Goal: Task Accomplishment & Management: Complete application form

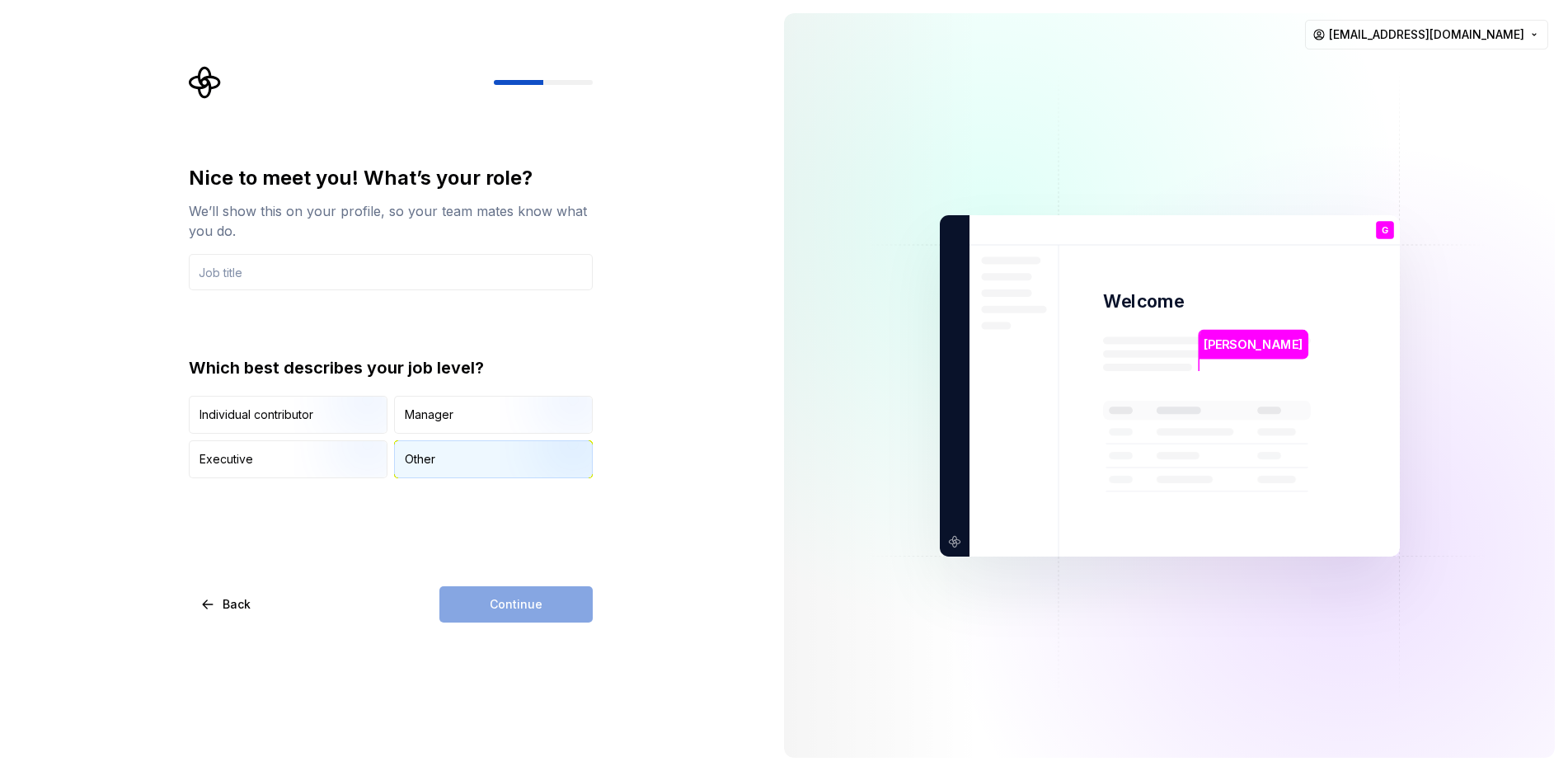
click at [428, 464] on div "Other" at bounding box center [419, 459] width 30 height 17
drag, startPoint x: 464, startPoint y: 590, endPoint x: 465, endPoint y: 600, distance: 10.0
click at [465, 600] on div "Continue" at bounding box center [516, 603] width 153 height 36
click at [462, 611] on div "Continue" at bounding box center [516, 603] width 153 height 36
click at [295, 275] on input "text" at bounding box center [391, 271] width 404 height 36
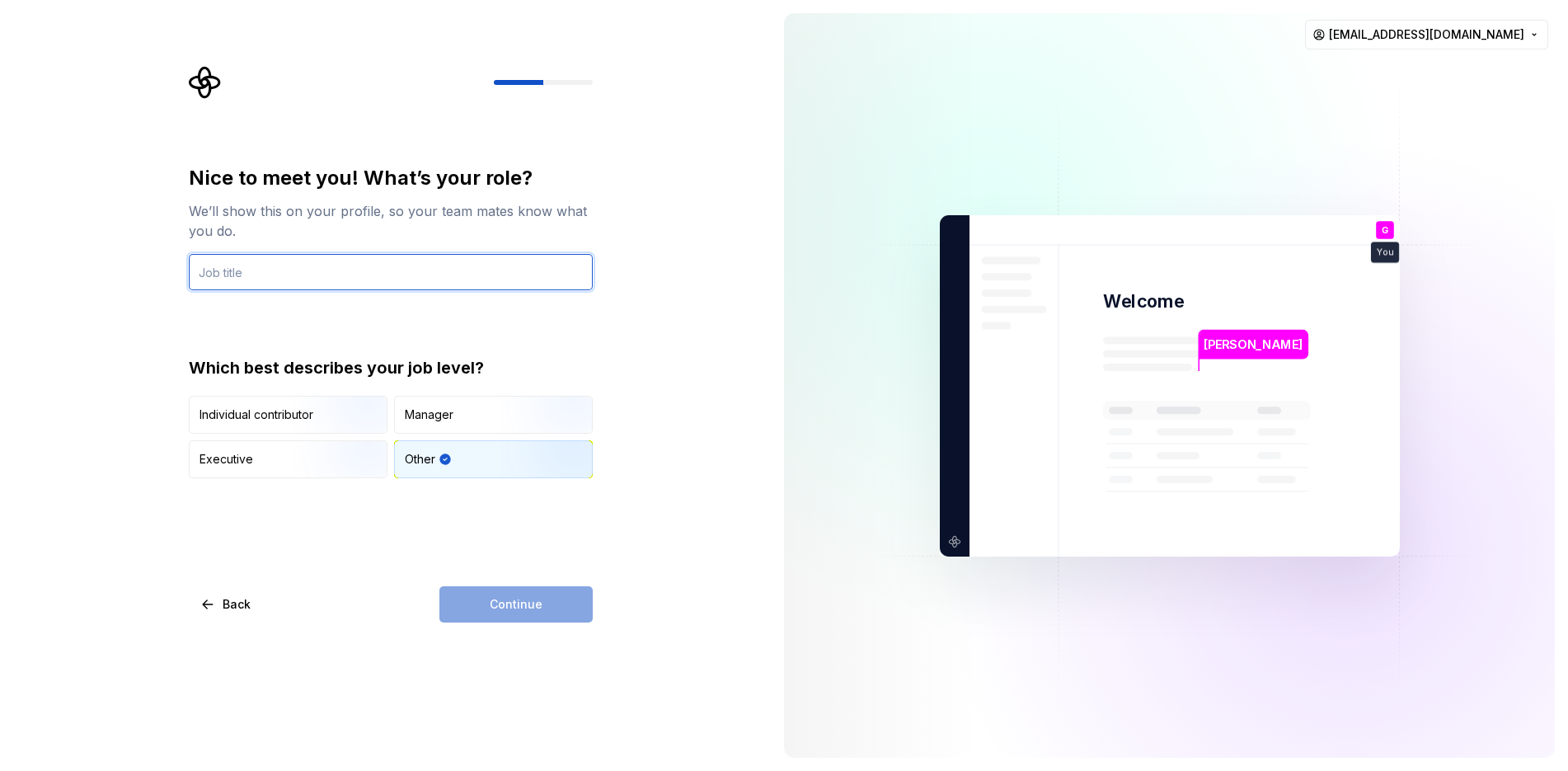
click at [307, 271] on input "text" at bounding box center [391, 271] width 404 height 36
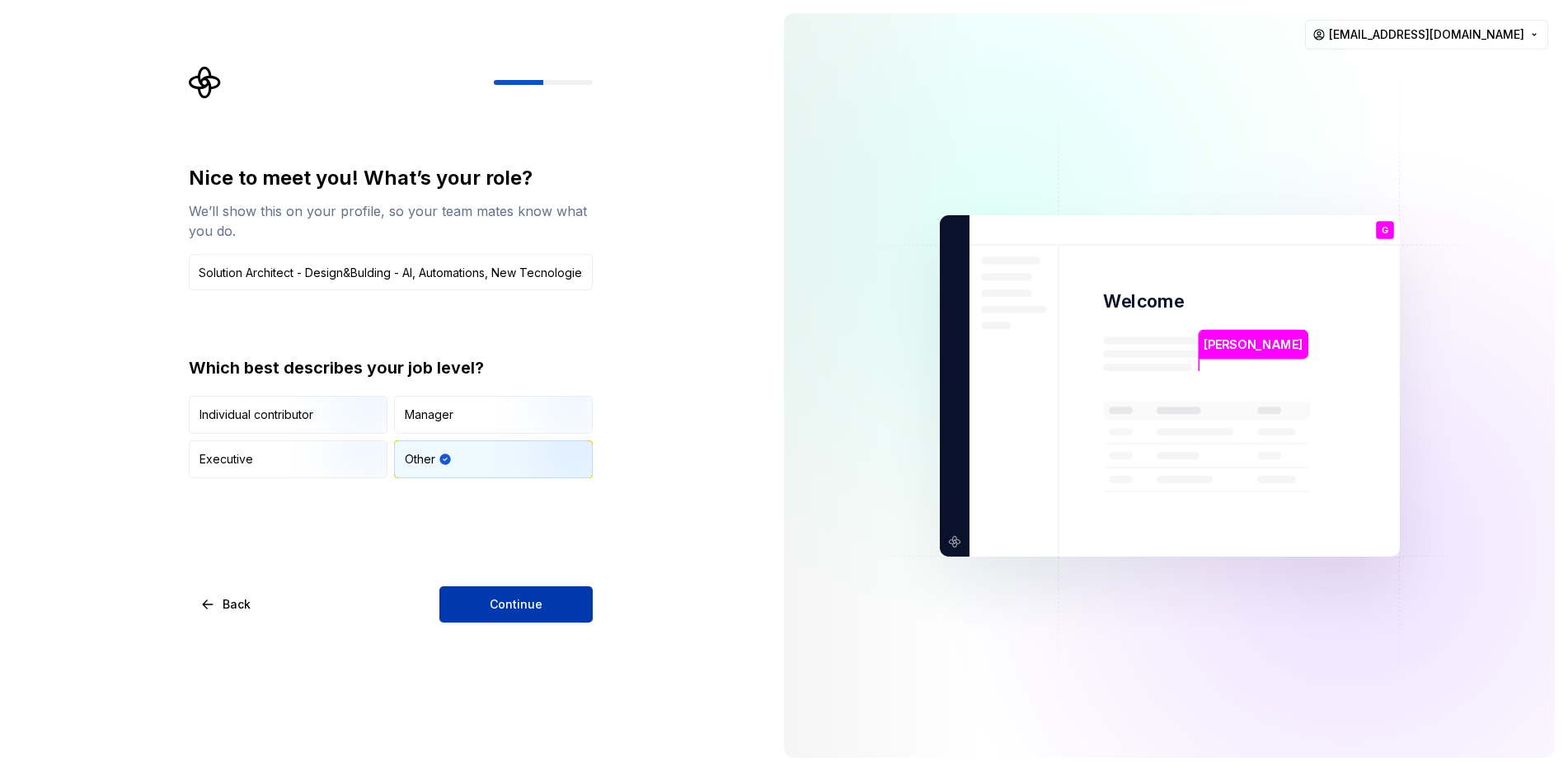
click at [505, 611] on span "Continue" at bounding box center [516, 603] width 53 height 17
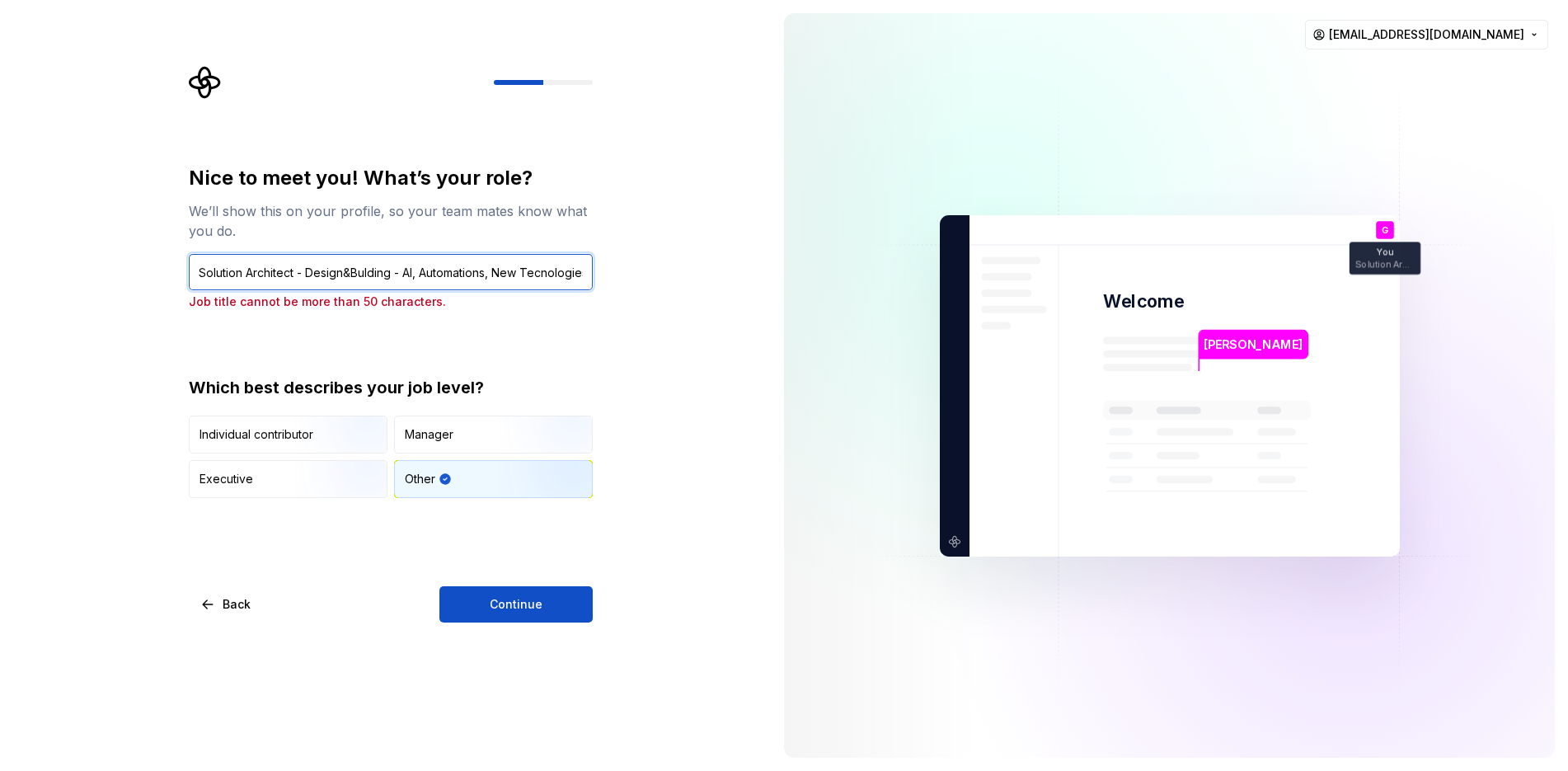
scroll to position [0, 39]
drag, startPoint x: 489, startPoint y: 275, endPoint x: 638, endPoint y: 275, distance: 149.0
click at [638, 275] on div "Nice to meet you! What’s your role? We’ll show this on your profile, so your te…" at bounding box center [385, 385] width 771 height 771
drag, startPoint x: 308, startPoint y: 271, endPoint x: 296, endPoint y: 274, distance: 12.4
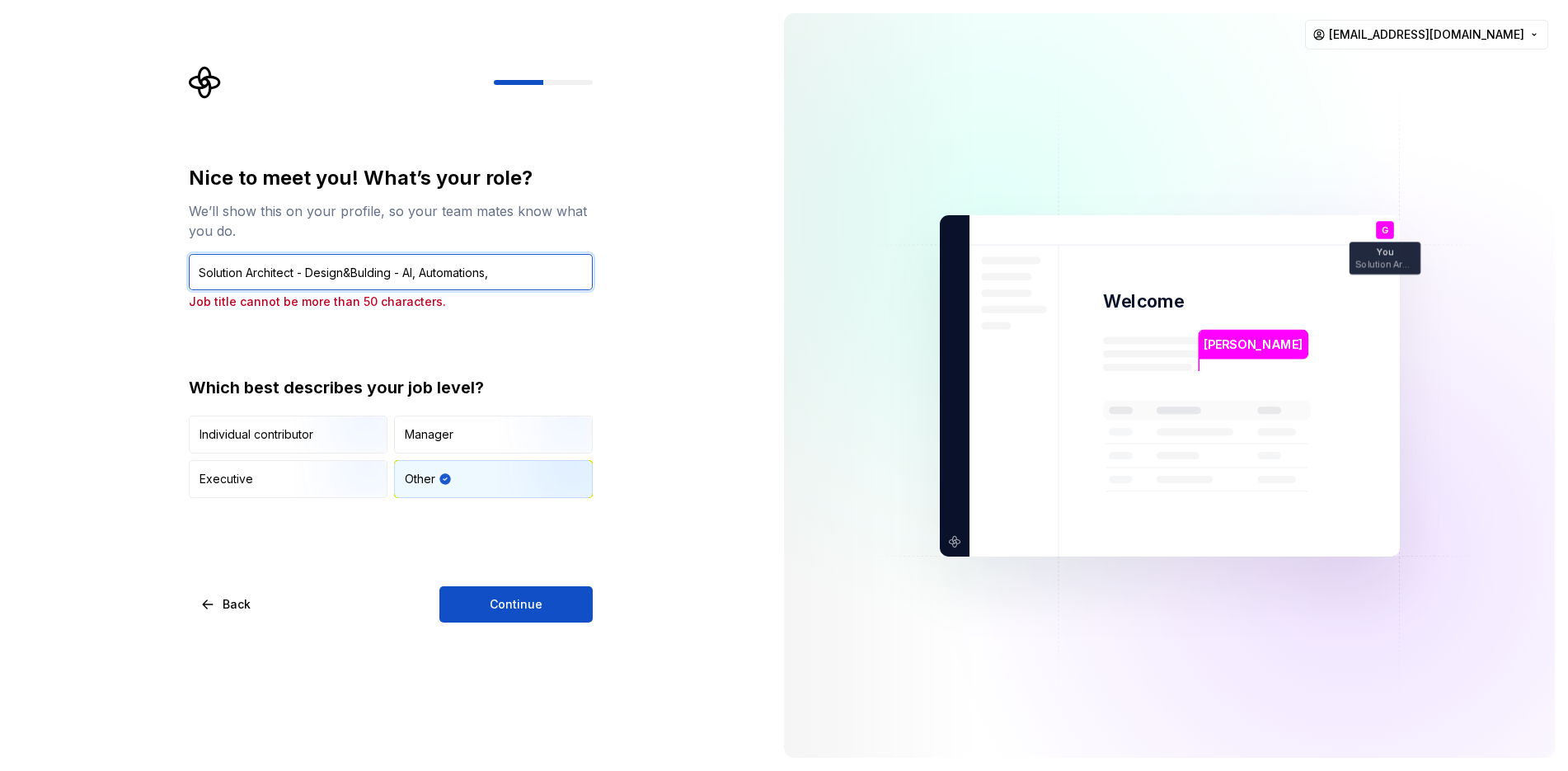
click at [296, 274] on input "Solution Architect - Design&Bulding - AI, Automations," at bounding box center [391, 271] width 404 height 36
click at [458, 541] on div "Nice to meet you! What’s your role? We’ll show this on your profile, so your te…" at bounding box center [391, 393] width 404 height 457
drag, startPoint x: 243, startPoint y: 271, endPoint x: 216, endPoint y: 278, distance: 27.9
click at [216, 278] on input "Solution Architect tha design,dev and build." at bounding box center [391, 271] width 404 height 36
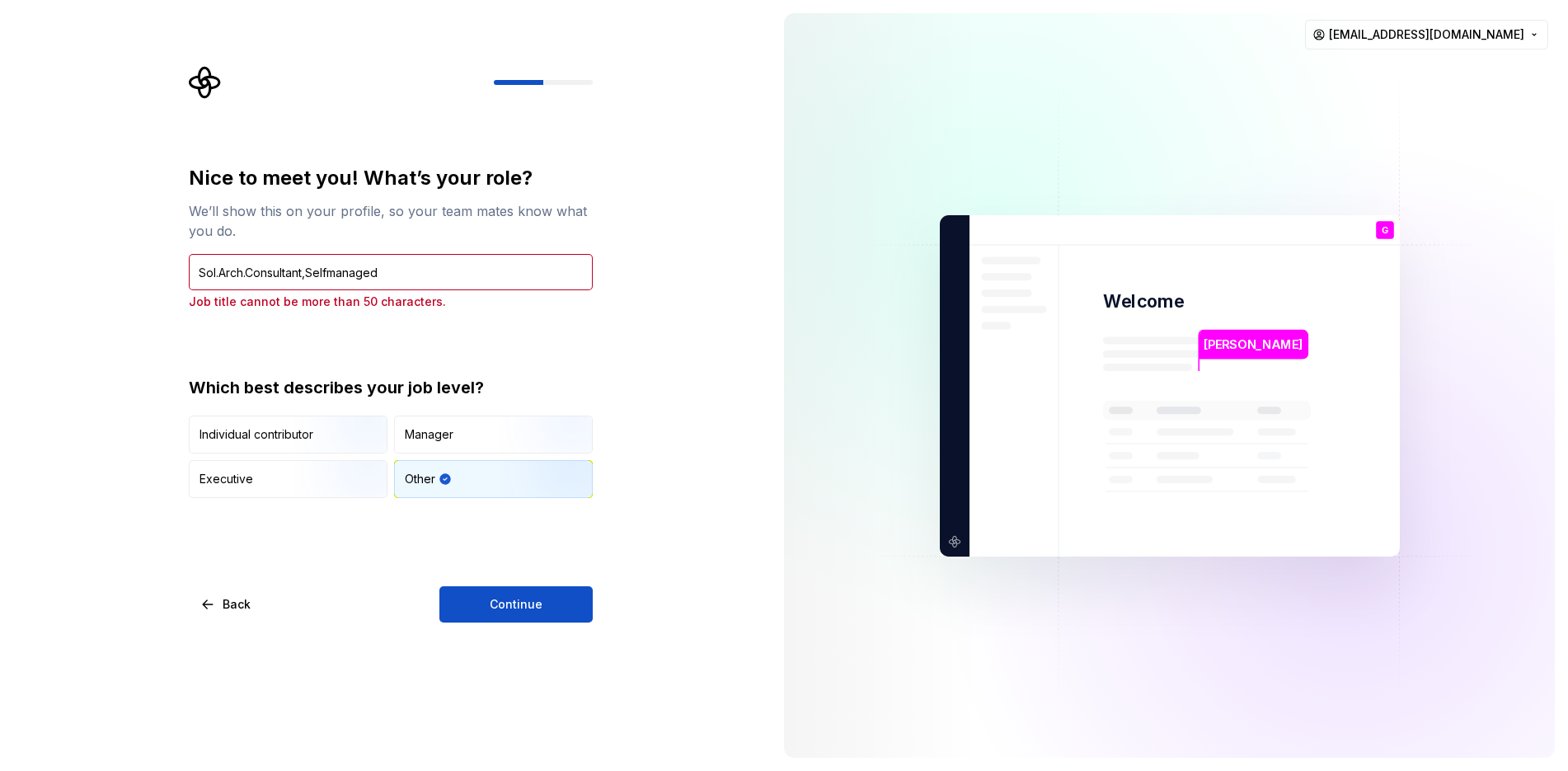
click at [249, 211] on div "We’ll show this on your profile, so your team mates know what you do." at bounding box center [391, 220] width 404 height 40
drag, startPoint x: 398, startPoint y: 271, endPoint x: 10, endPoint y: 270, distance: 388.0
click at [10, 270] on div "Nice to meet you! What’s your role? We’ll show this on your profile, so your te…" at bounding box center [385, 385] width 771 height 771
type input "m"
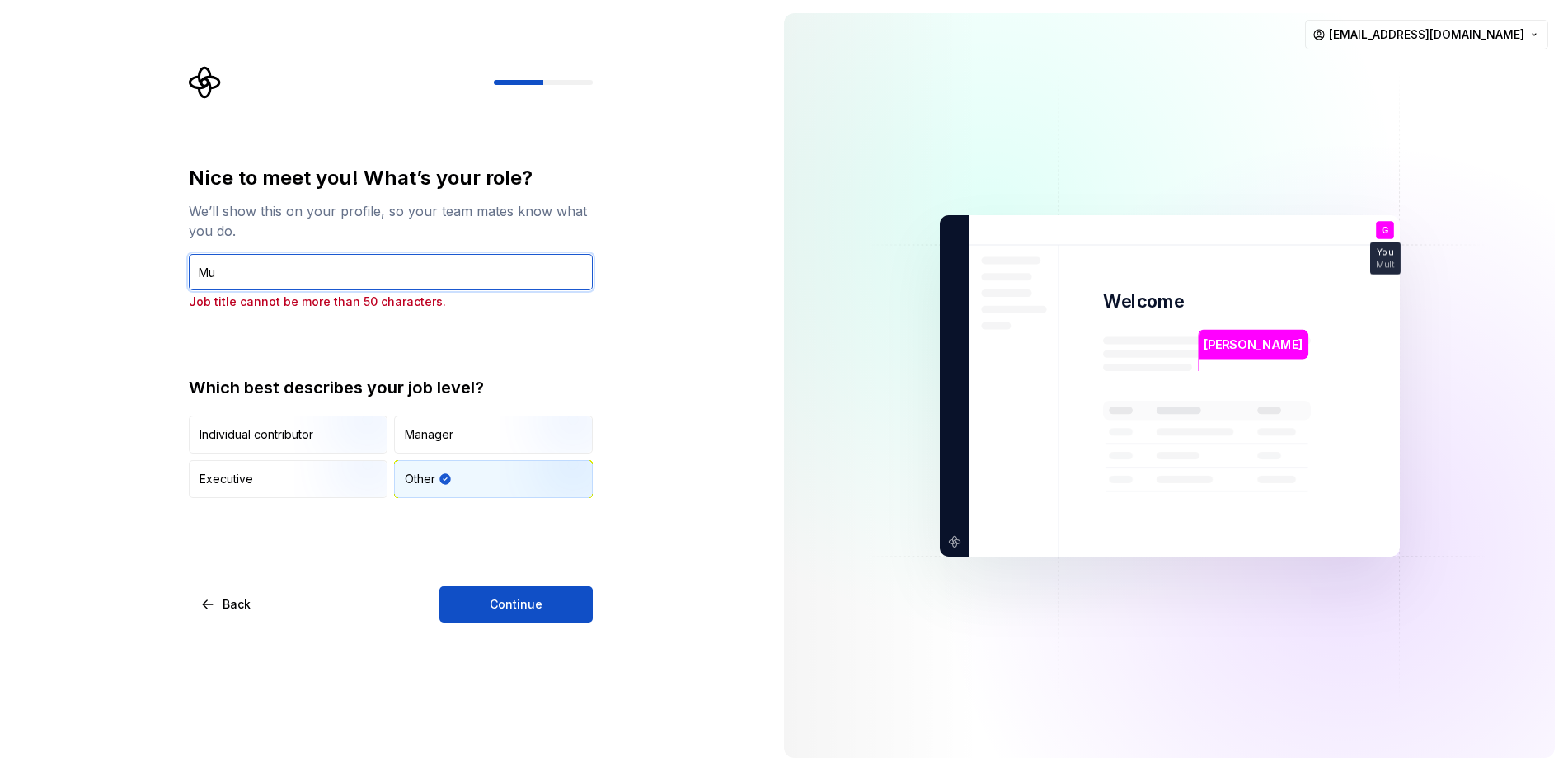
type input "M"
type input "T"
type input "Can't describe in 50 chars"
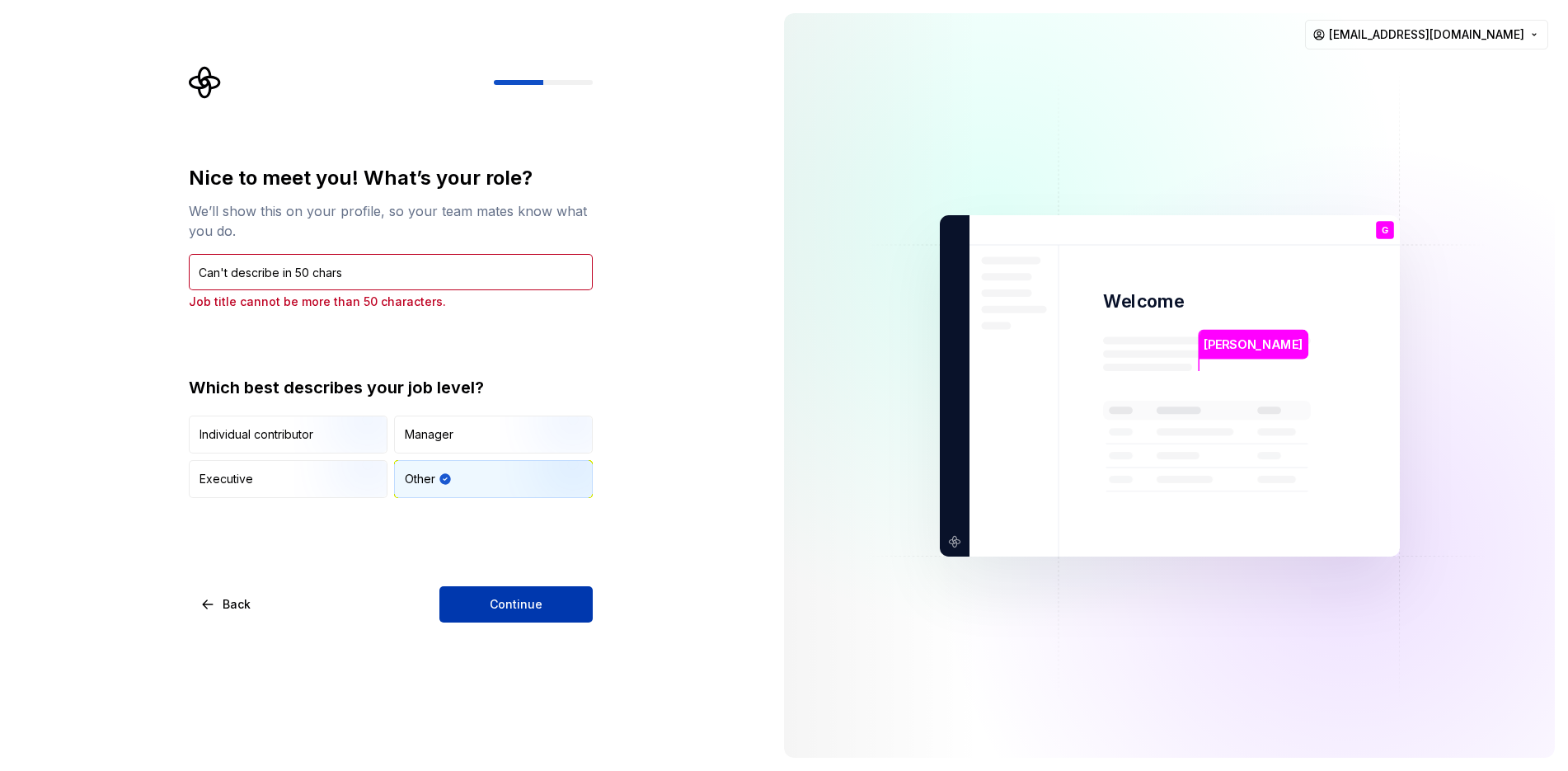
click at [558, 613] on button "Continue" at bounding box center [516, 603] width 153 height 36
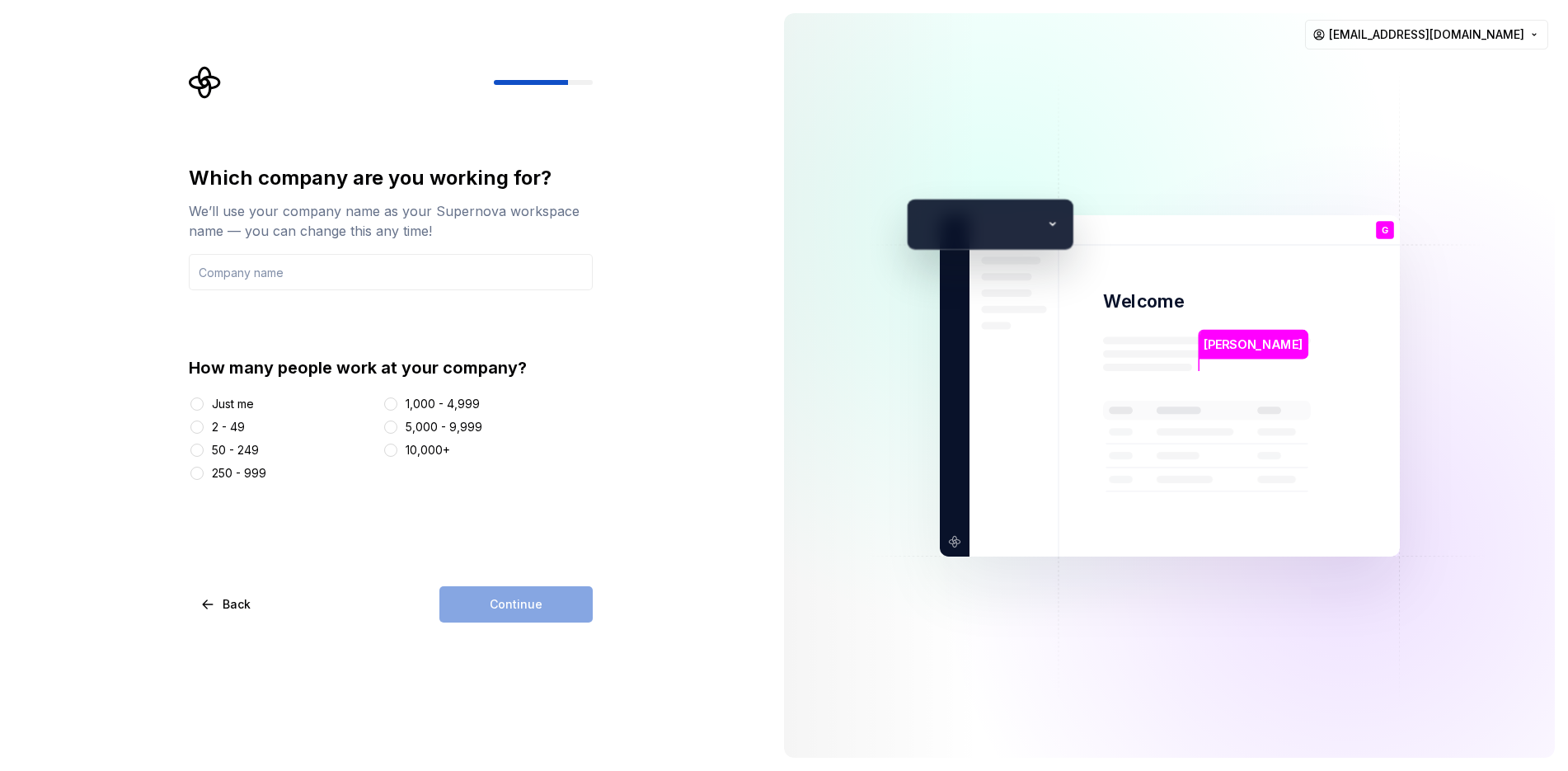
click at [236, 402] on div "Just me" at bounding box center [232, 404] width 42 height 17
click at [204, 402] on button "Just me" at bounding box center [197, 405] width 14 height 14
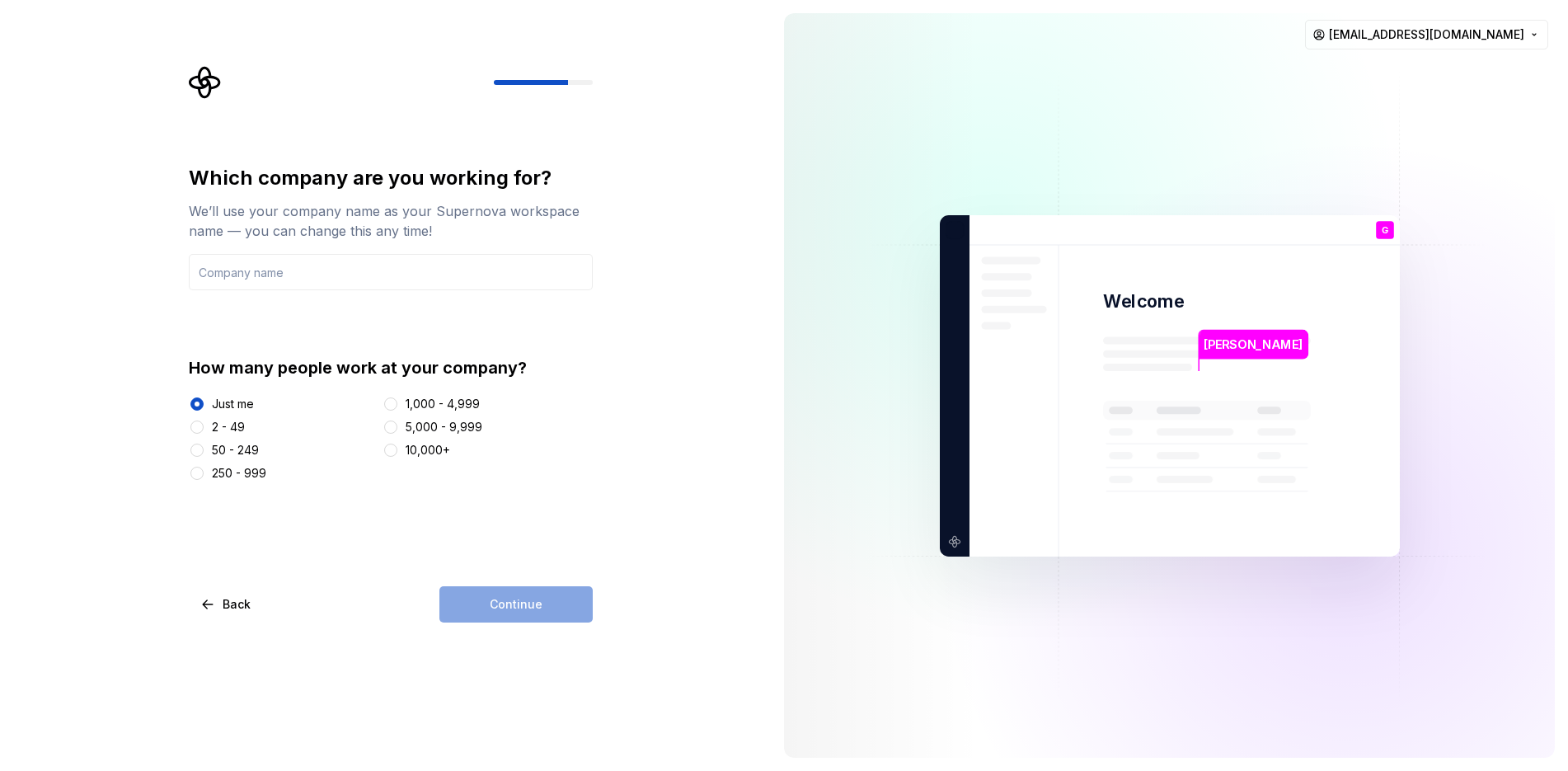
click at [517, 617] on div "Continue" at bounding box center [516, 603] width 153 height 36
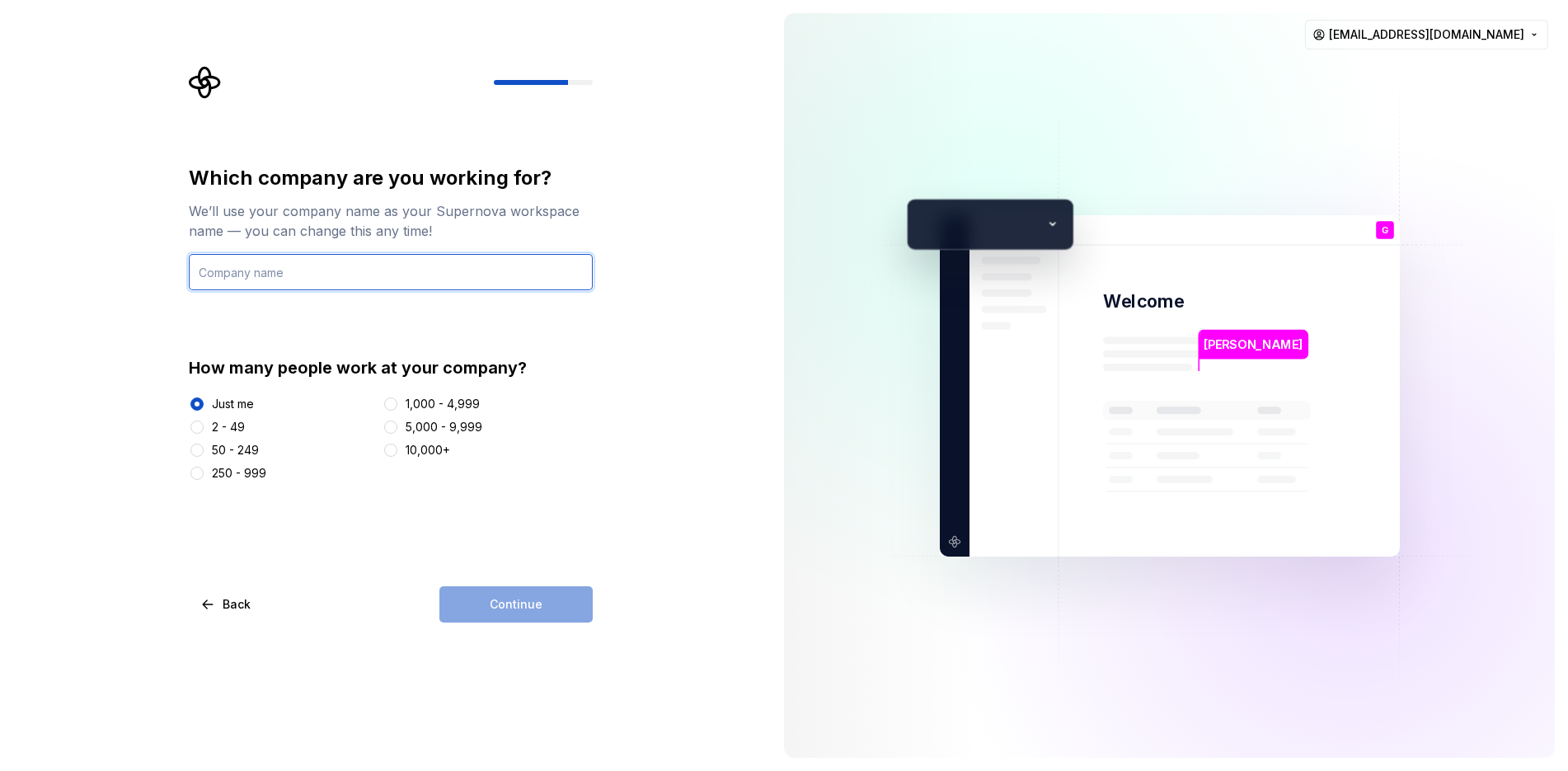
click at [270, 270] on input "text" at bounding box center [391, 271] width 404 height 36
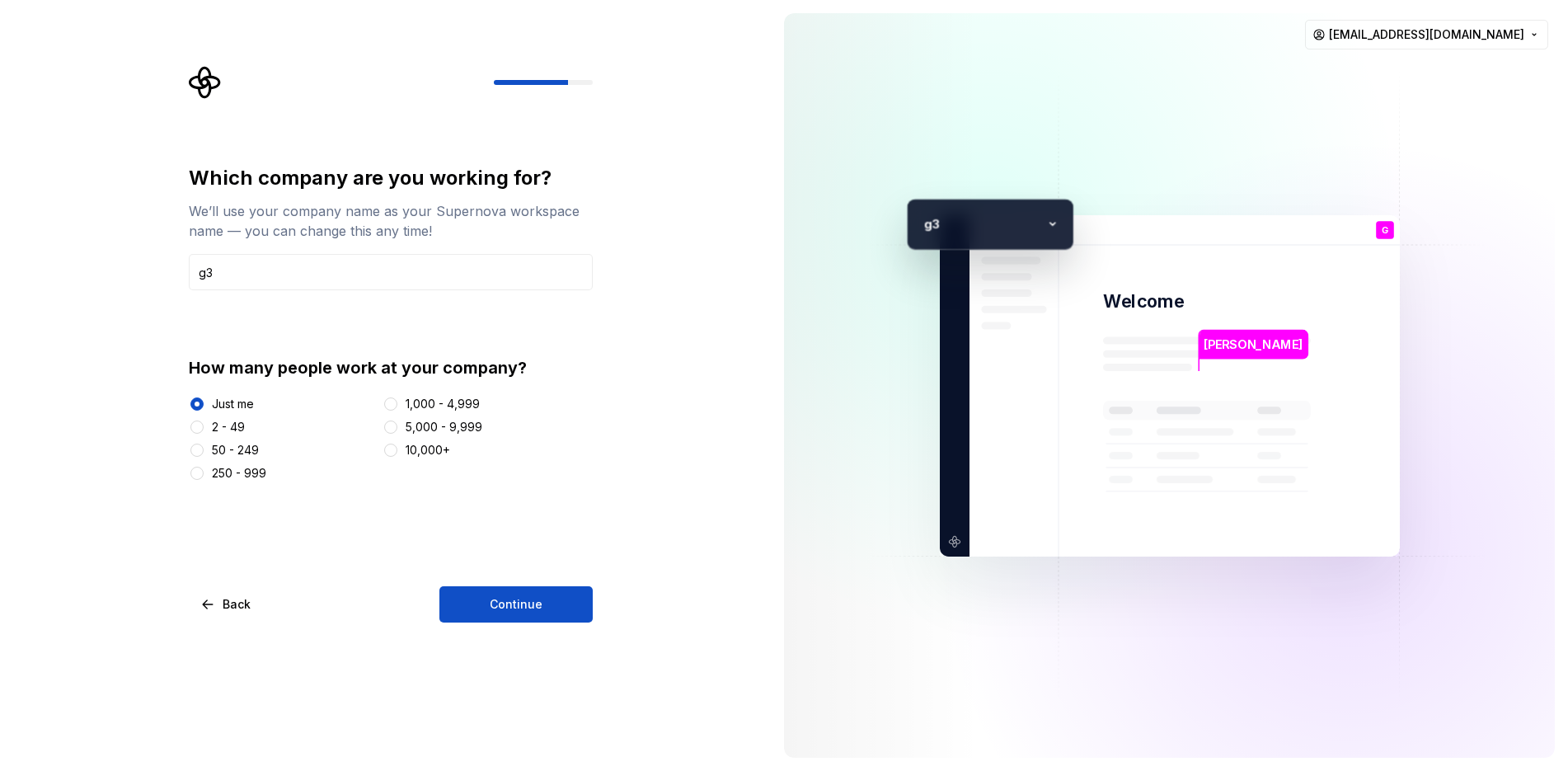
click at [561, 635] on div "Which company are you working for? We’ll use your company name as your Supernov…" at bounding box center [385, 385] width 771 height 771
drag, startPoint x: 190, startPoint y: 273, endPoint x: 207, endPoint y: 276, distance: 17.3
click at [207, 276] on input "g3" at bounding box center [391, 271] width 404 height 36
type input "G3"
click at [517, 634] on div "Which company are you working for? We’ll use your company name as your Supernov…" at bounding box center [385, 385] width 771 height 771
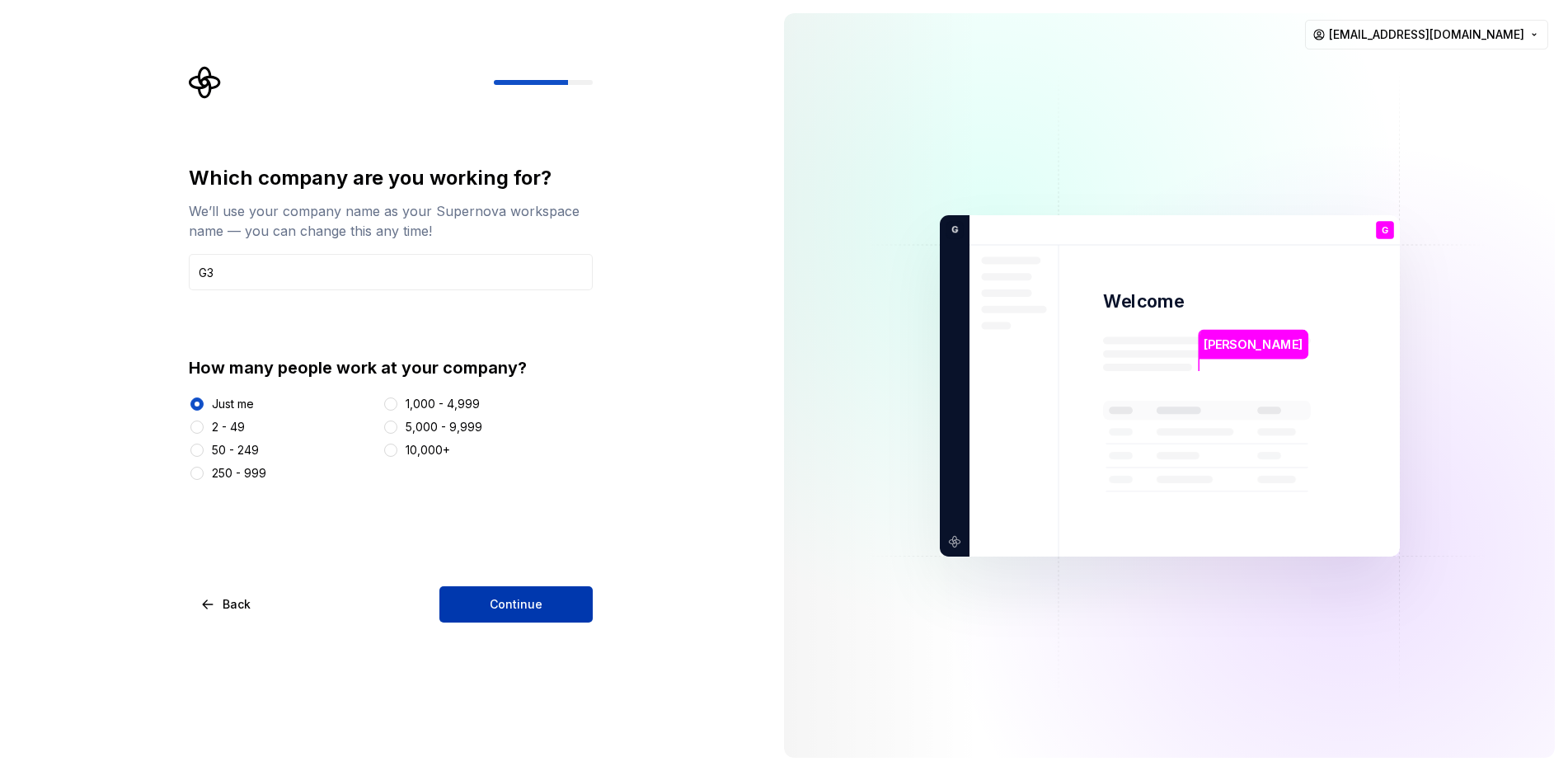
click at [502, 604] on span "Continue" at bounding box center [516, 603] width 53 height 17
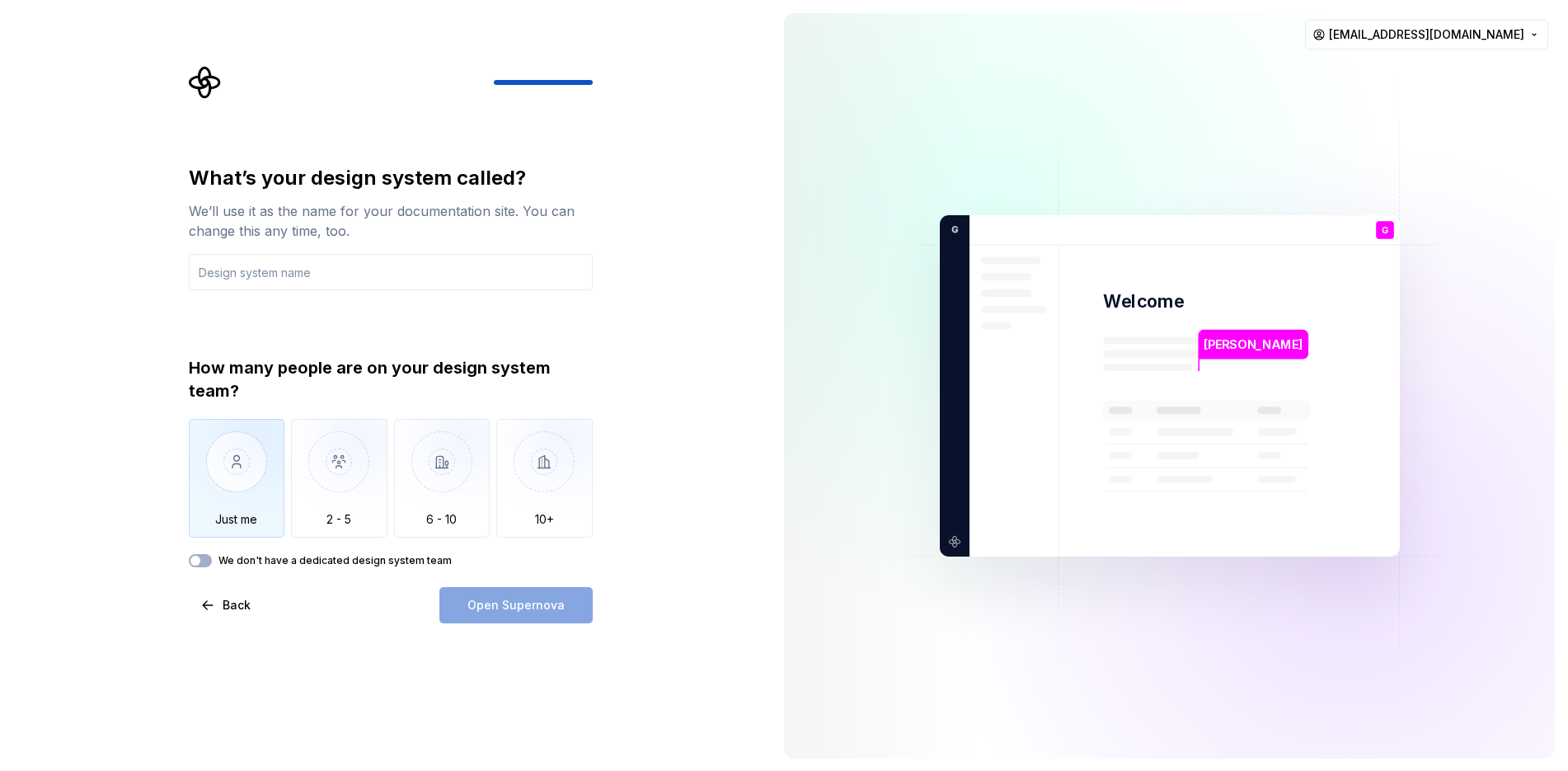
click at [206, 458] on img "button" at bounding box center [237, 474] width 97 height 110
click at [221, 276] on input "text" at bounding box center [391, 271] width 404 height 36
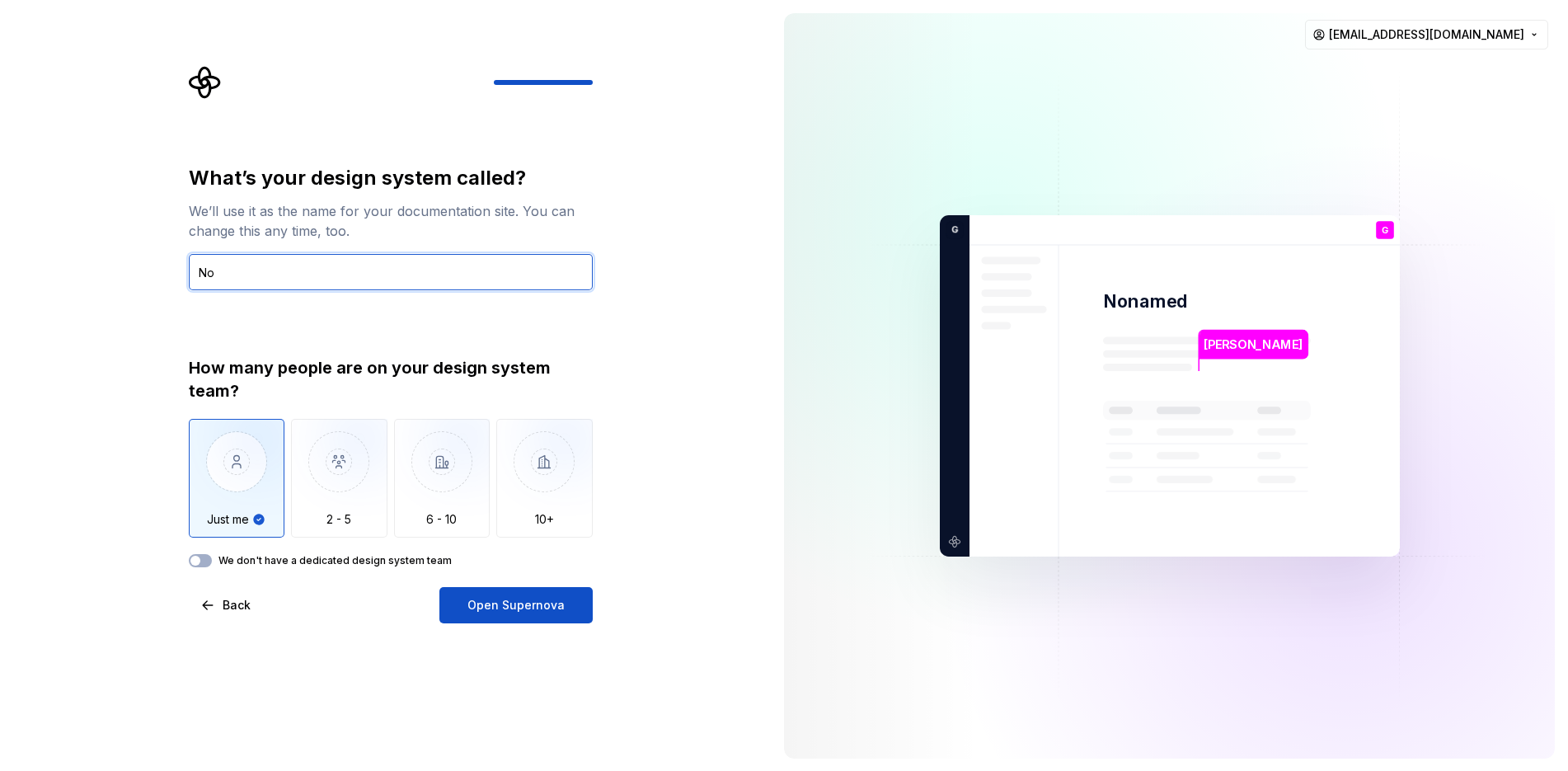
type input "N"
type input "G"
type input "G3_TKSG"
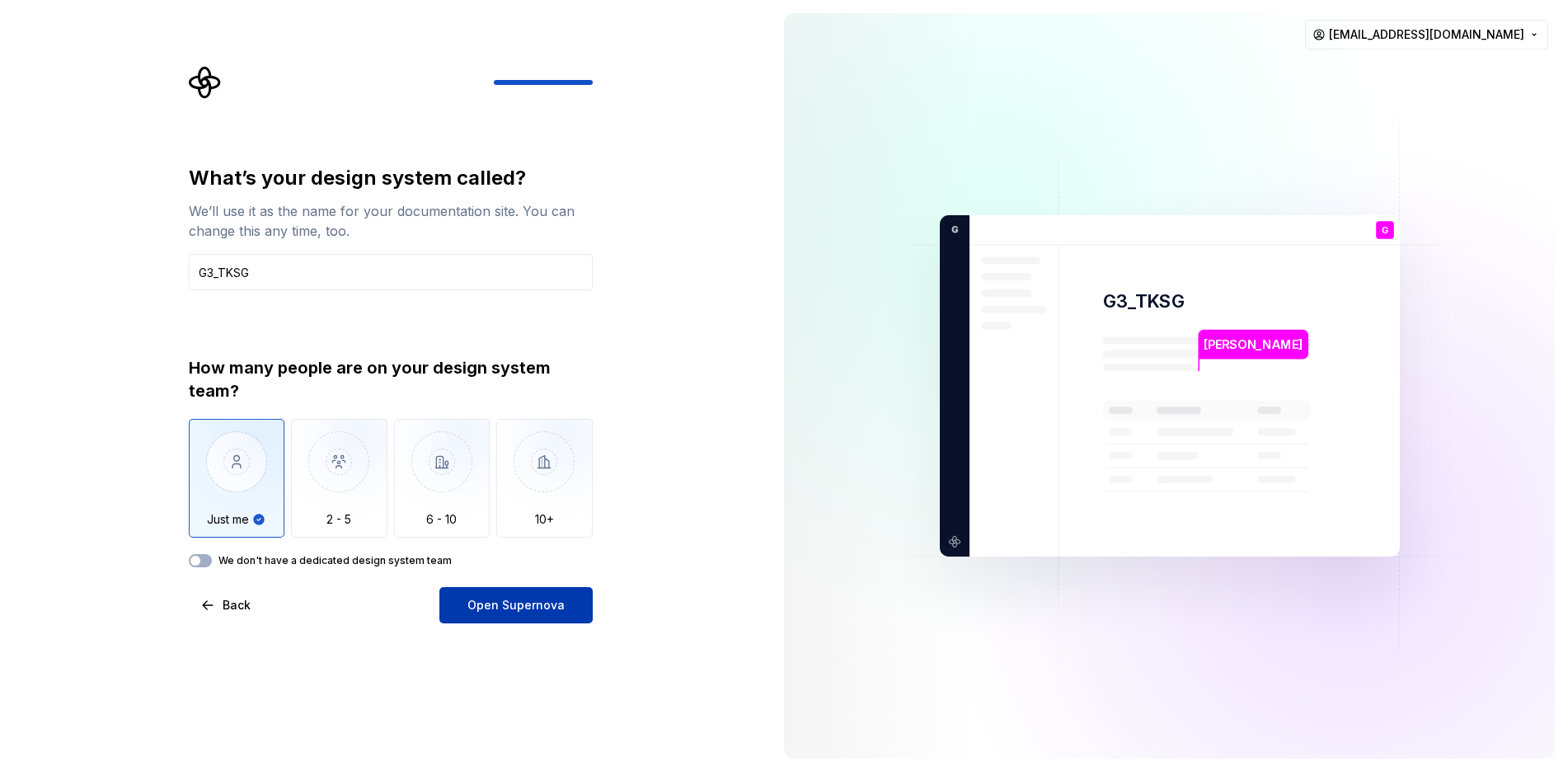
click at [535, 621] on button "Open Supernova" at bounding box center [516, 604] width 153 height 36
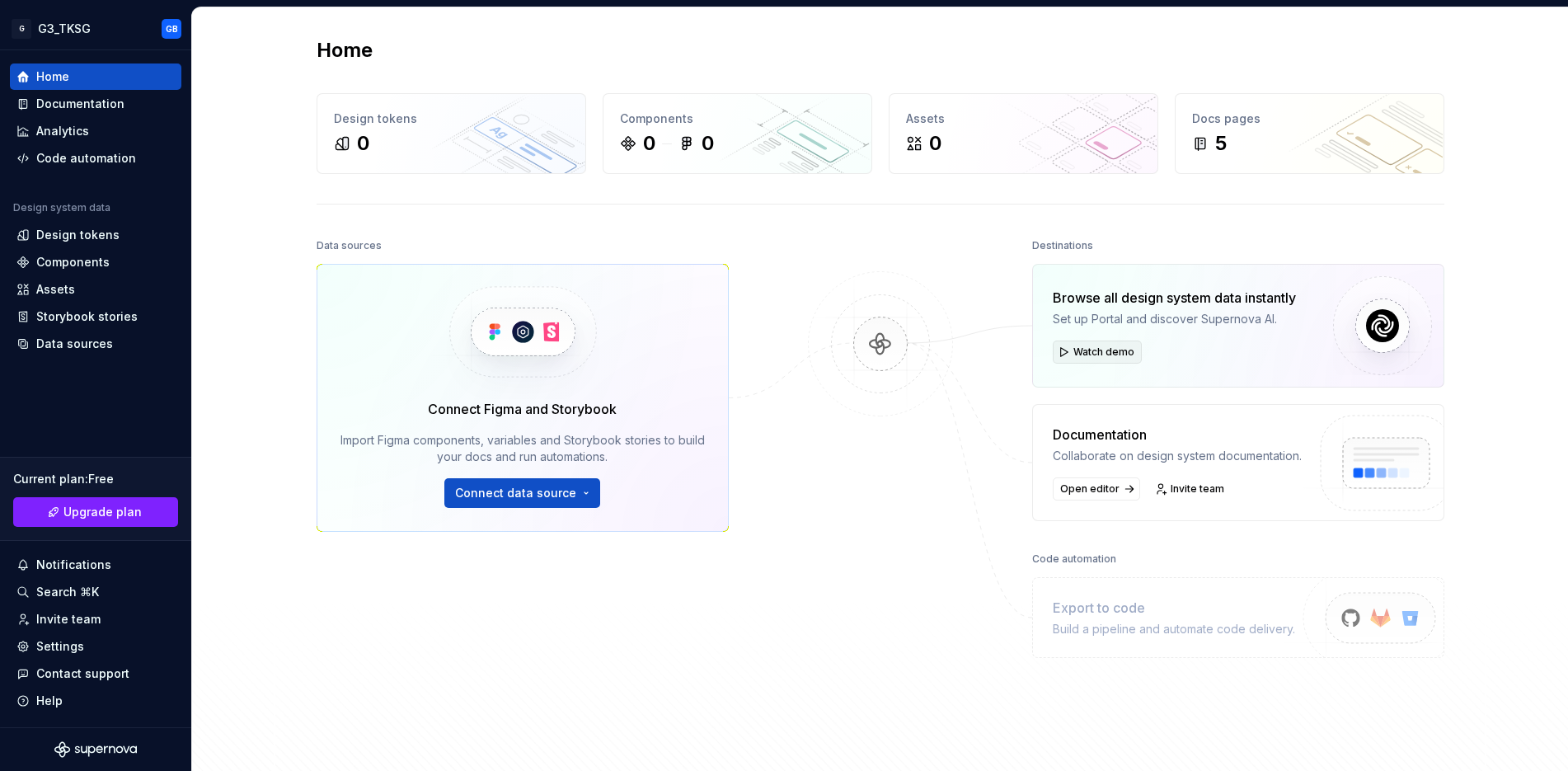
click at [1081, 344] on button "Watch demo" at bounding box center [1097, 352] width 89 height 23
click at [109, 523] on link "Upgrade plan" at bounding box center [96, 512] width 165 height 29
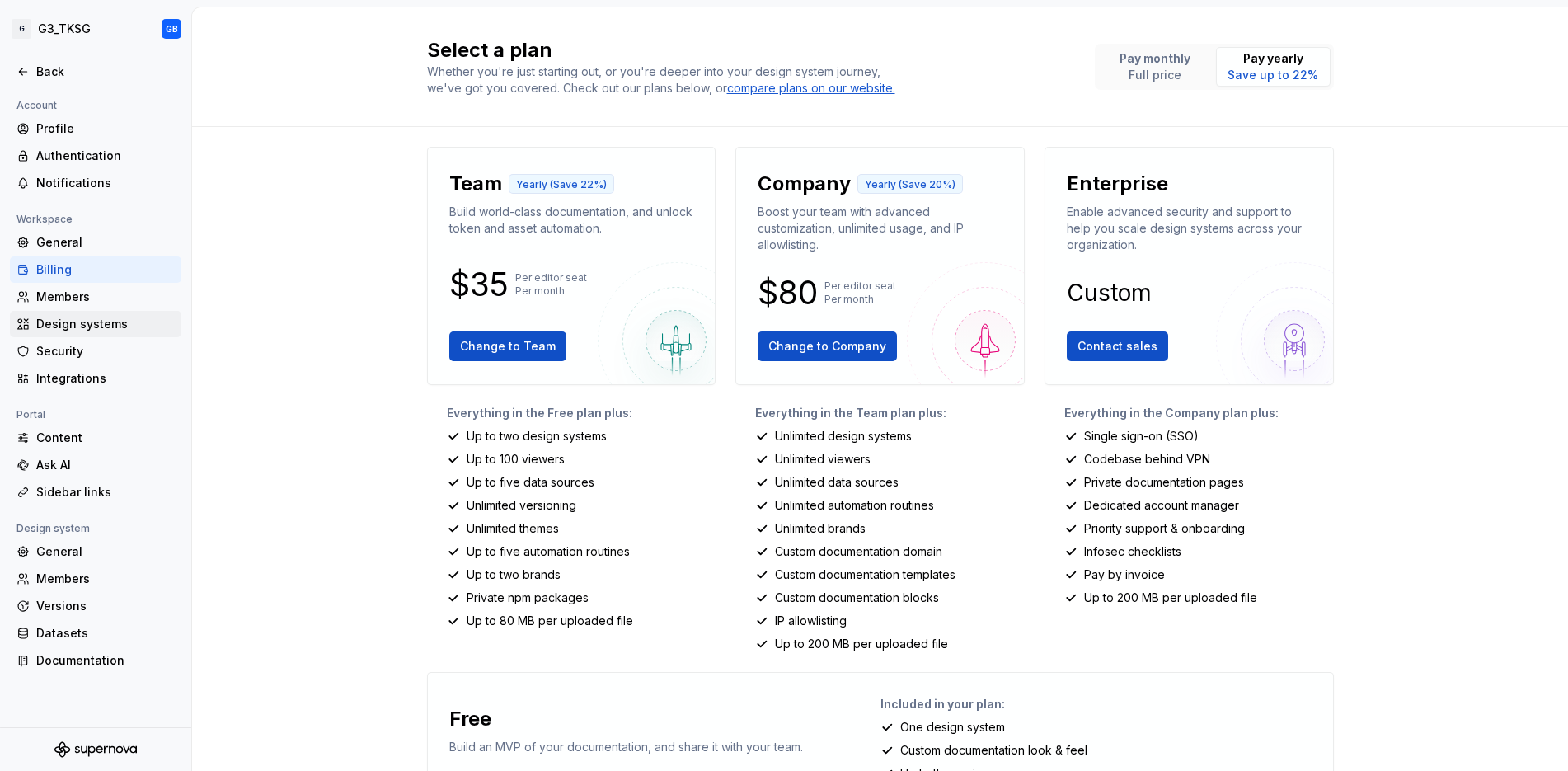
click at [72, 330] on div "Design systems" at bounding box center [105, 324] width 138 height 17
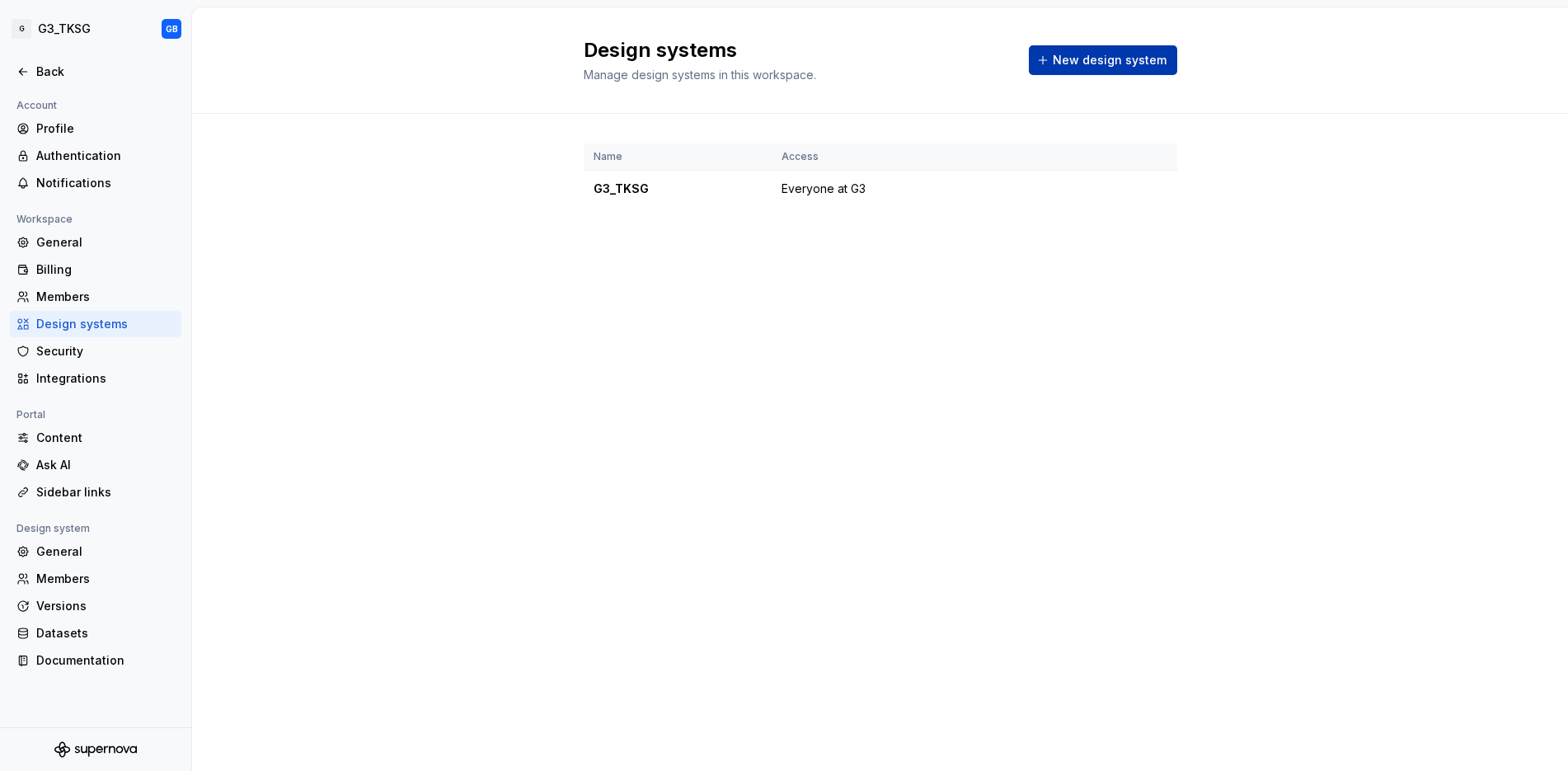
click at [1109, 66] on span "New design system" at bounding box center [1110, 59] width 114 height 17
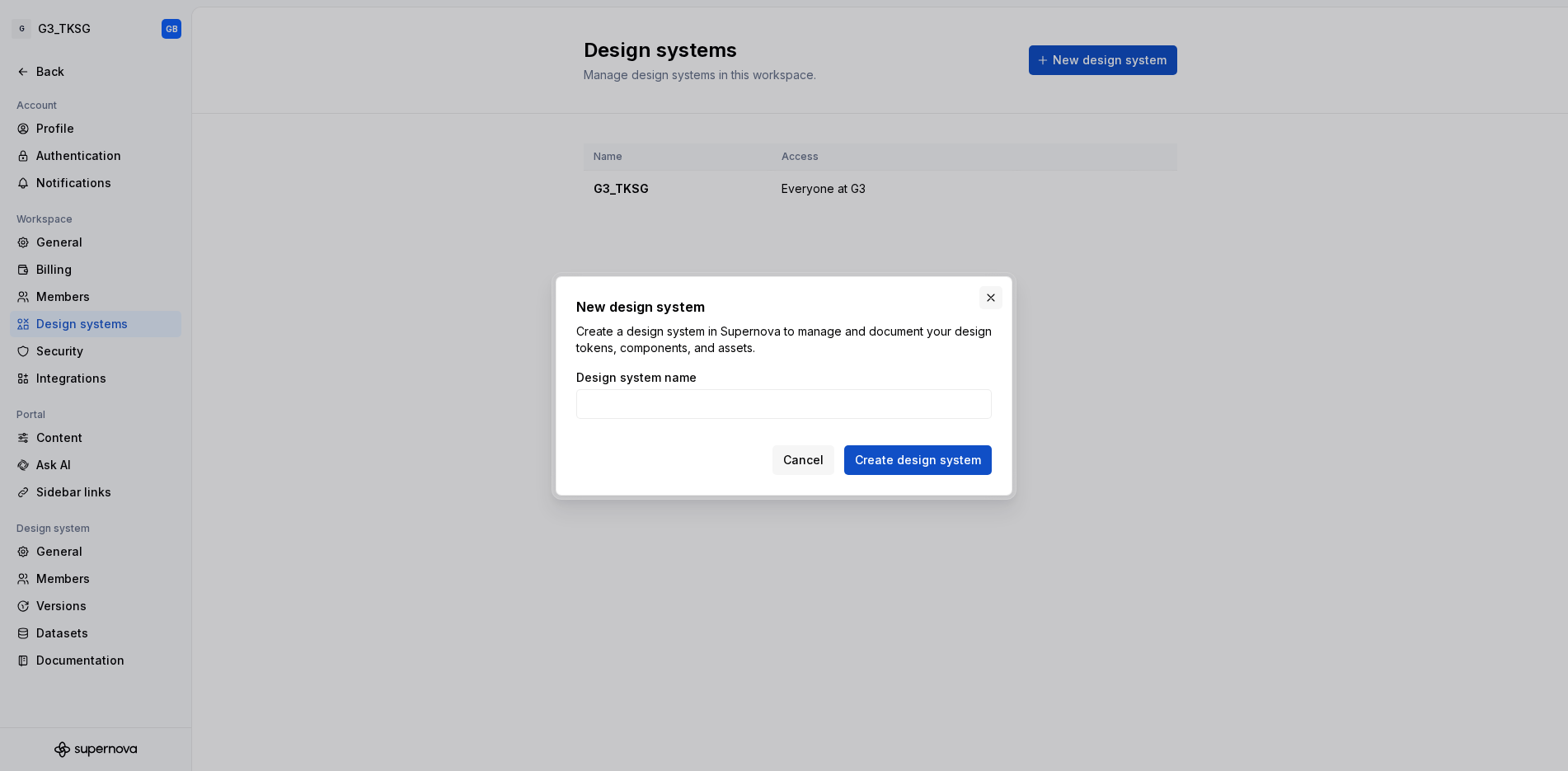
click at [991, 301] on button "button" at bounding box center [992, 297] width 23 height 23
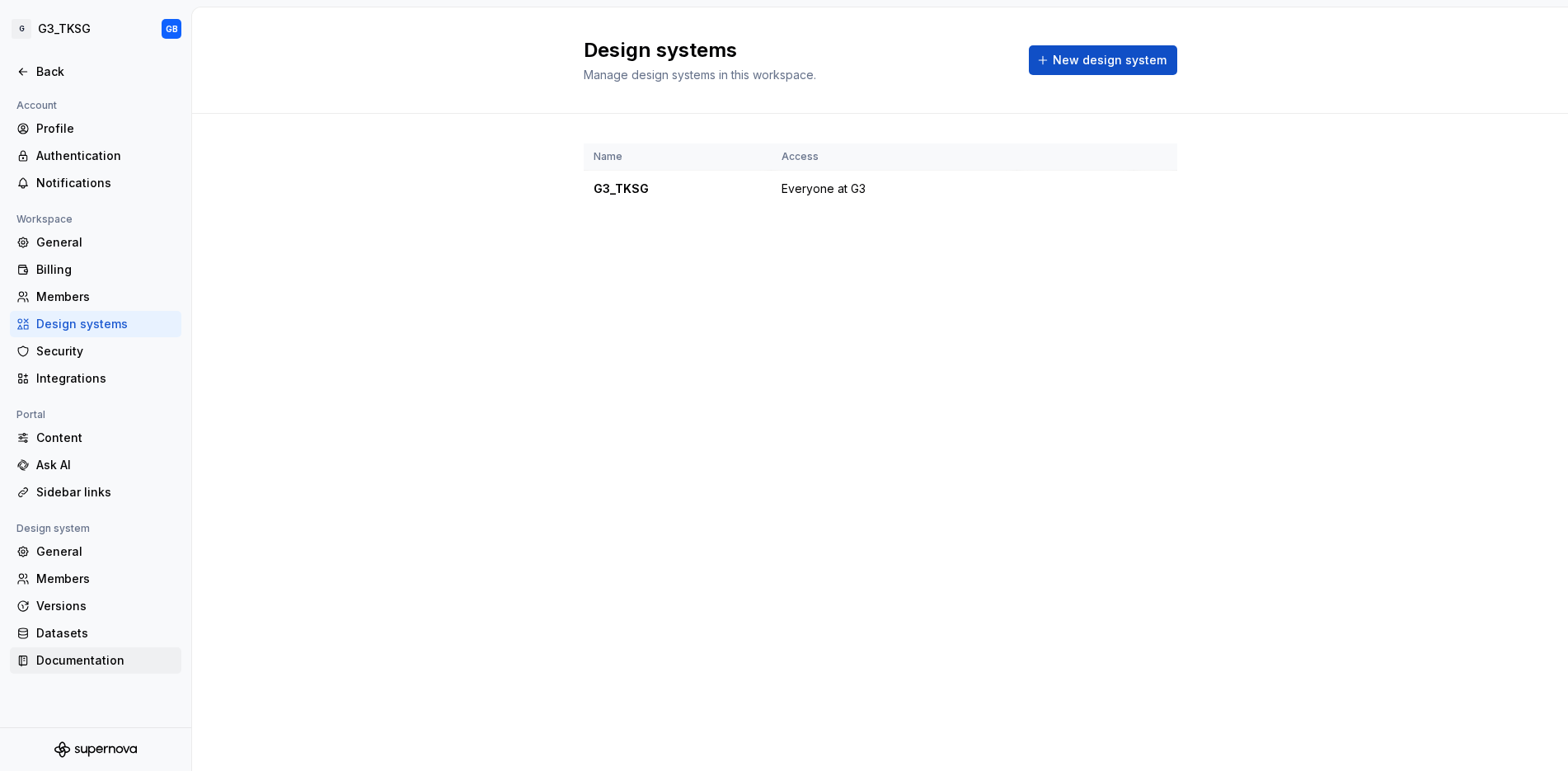
click at [98, 657] on div "Documentation" at bounding box center [105, 660] width 138 height 17
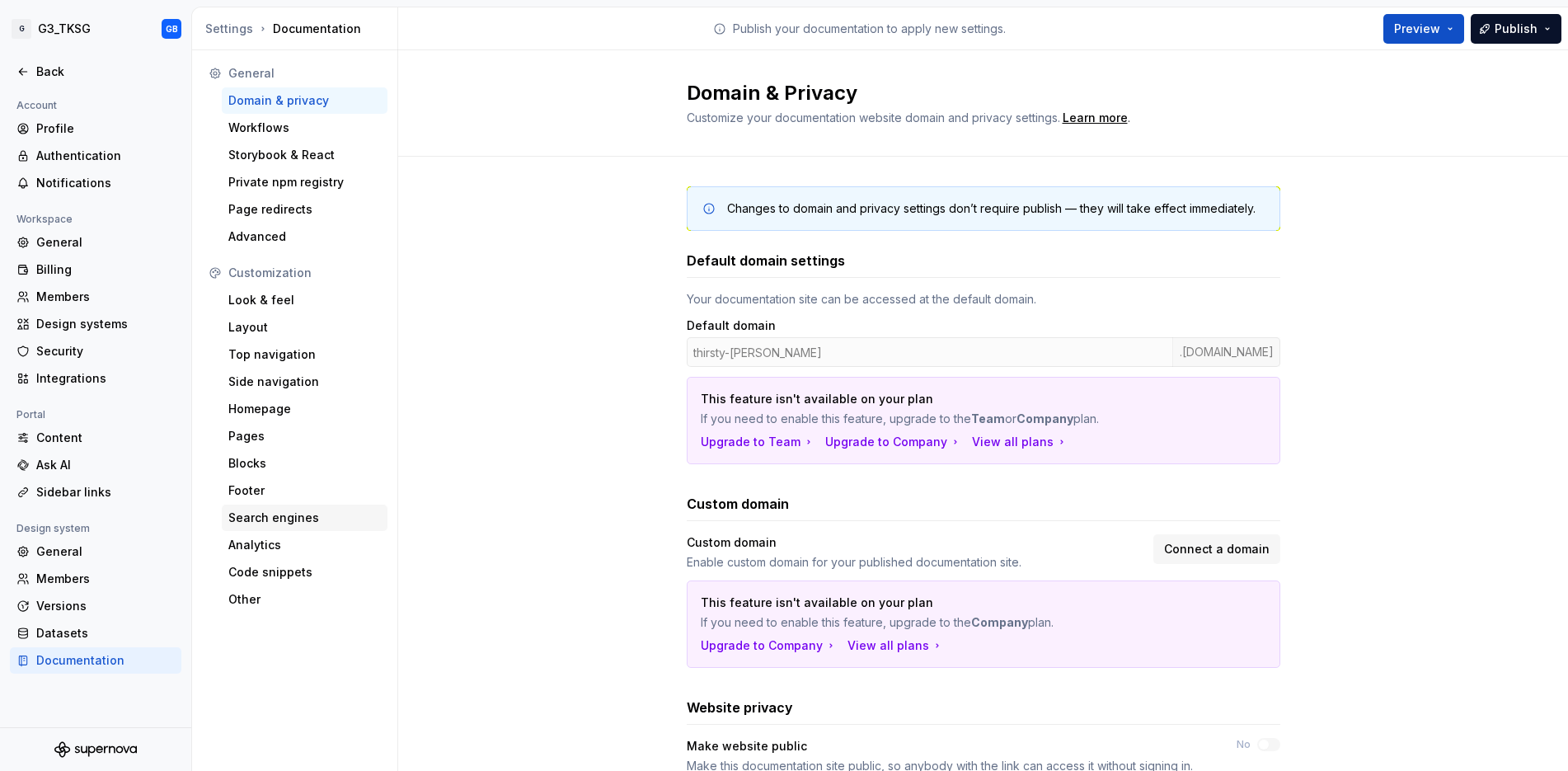
click at [287, 520] on div "Search engines" at bounding box center [304, 518] width 152 height 17
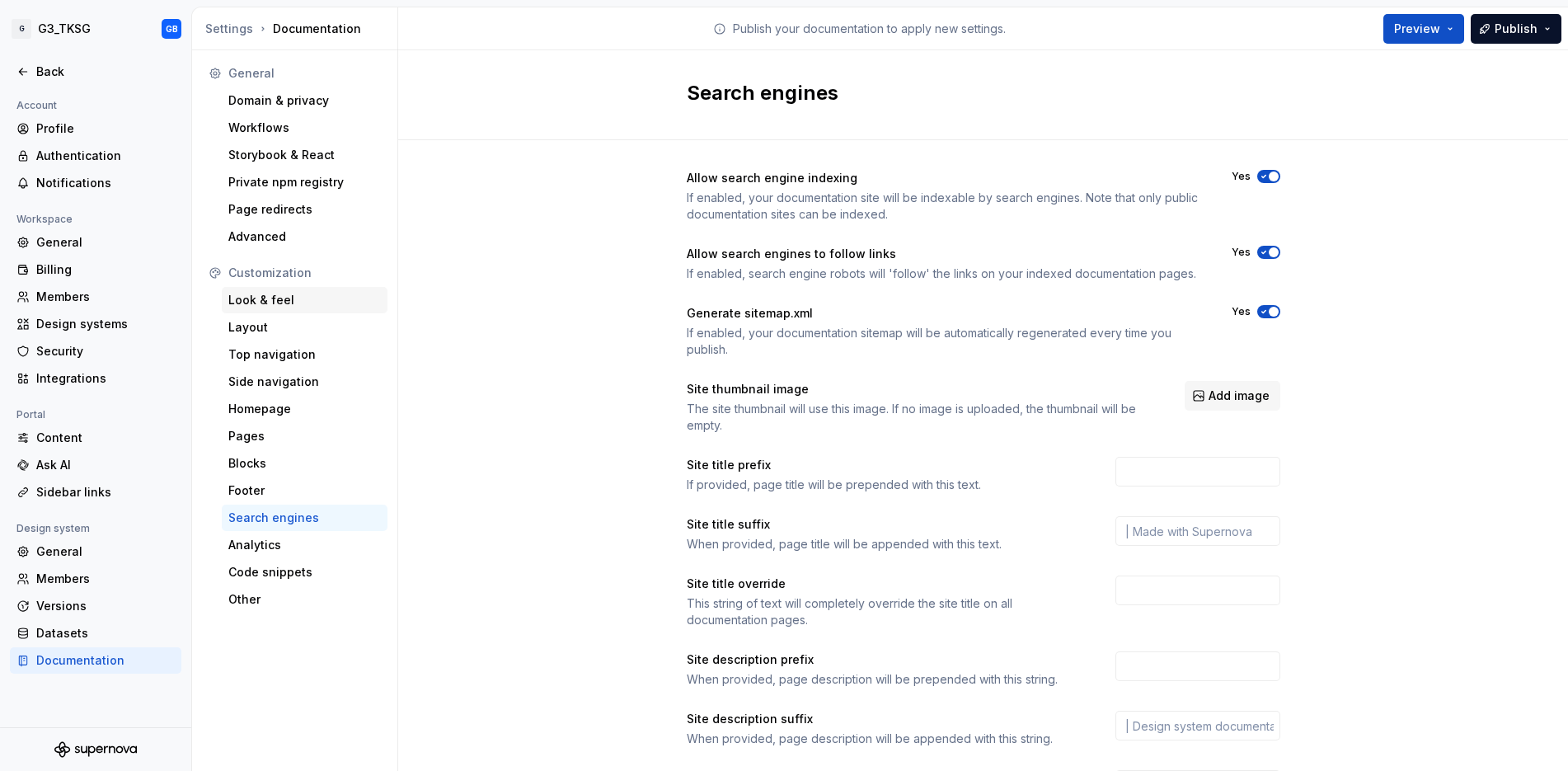
click at [258, 302] on div "Look & feel" at bounding box center [304, 299] width 152 height 17
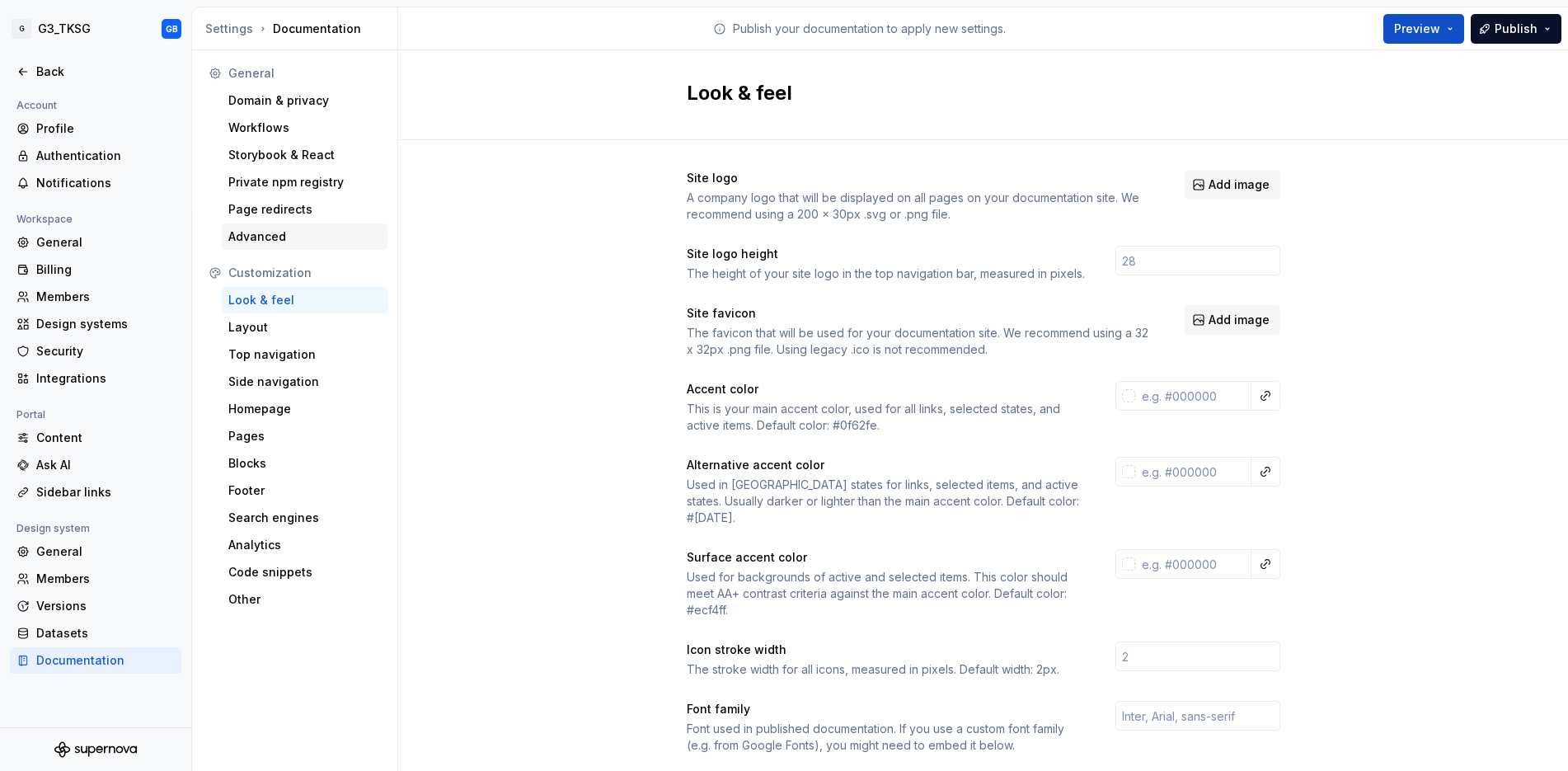
click at [261, 239] on div "Advanced" at bounding box center [304, 236] width 152 height 17
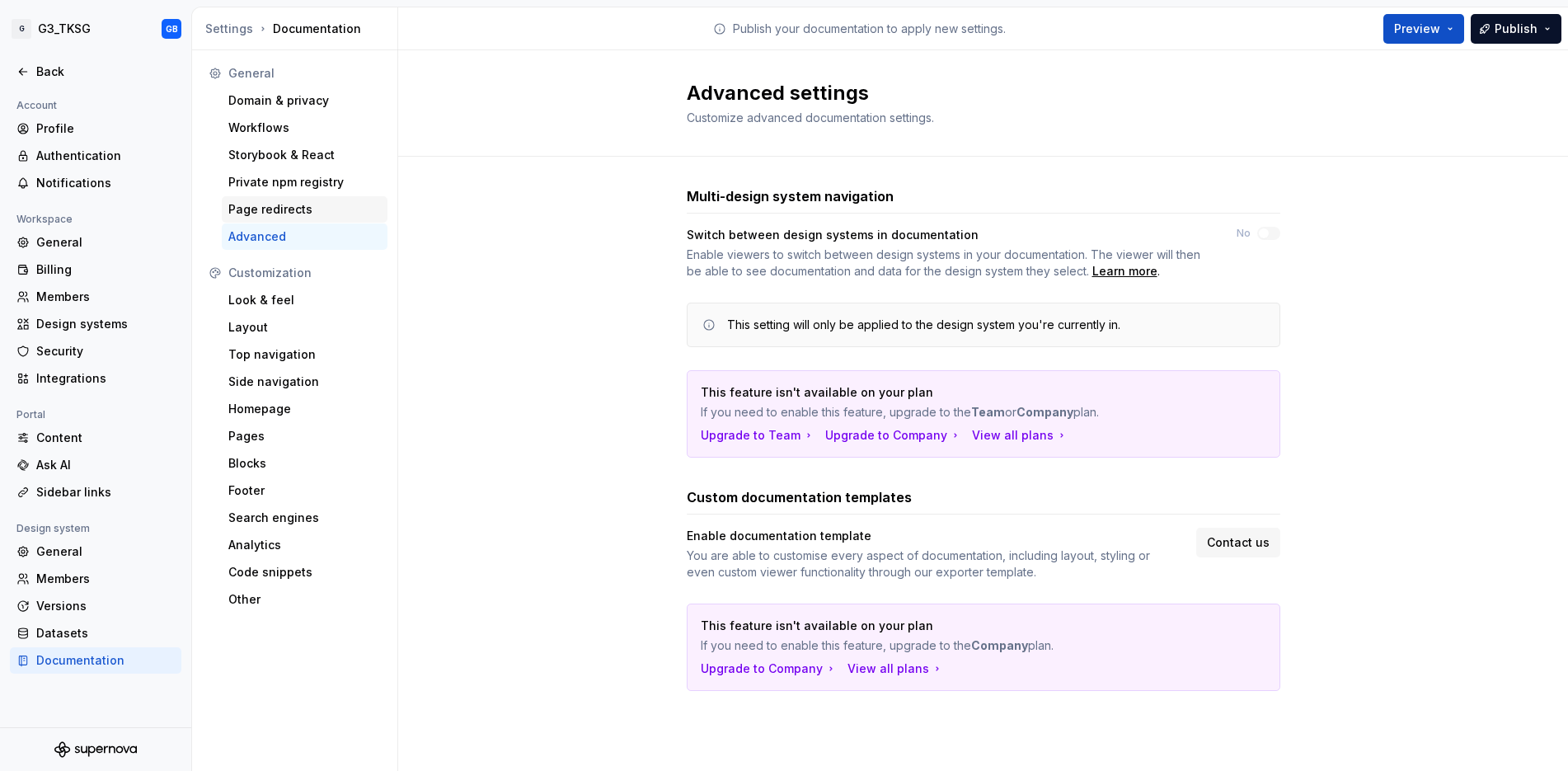
click at [269, 205] on div "Page redirects" at bounding box center [304, 209] width 152 height 17
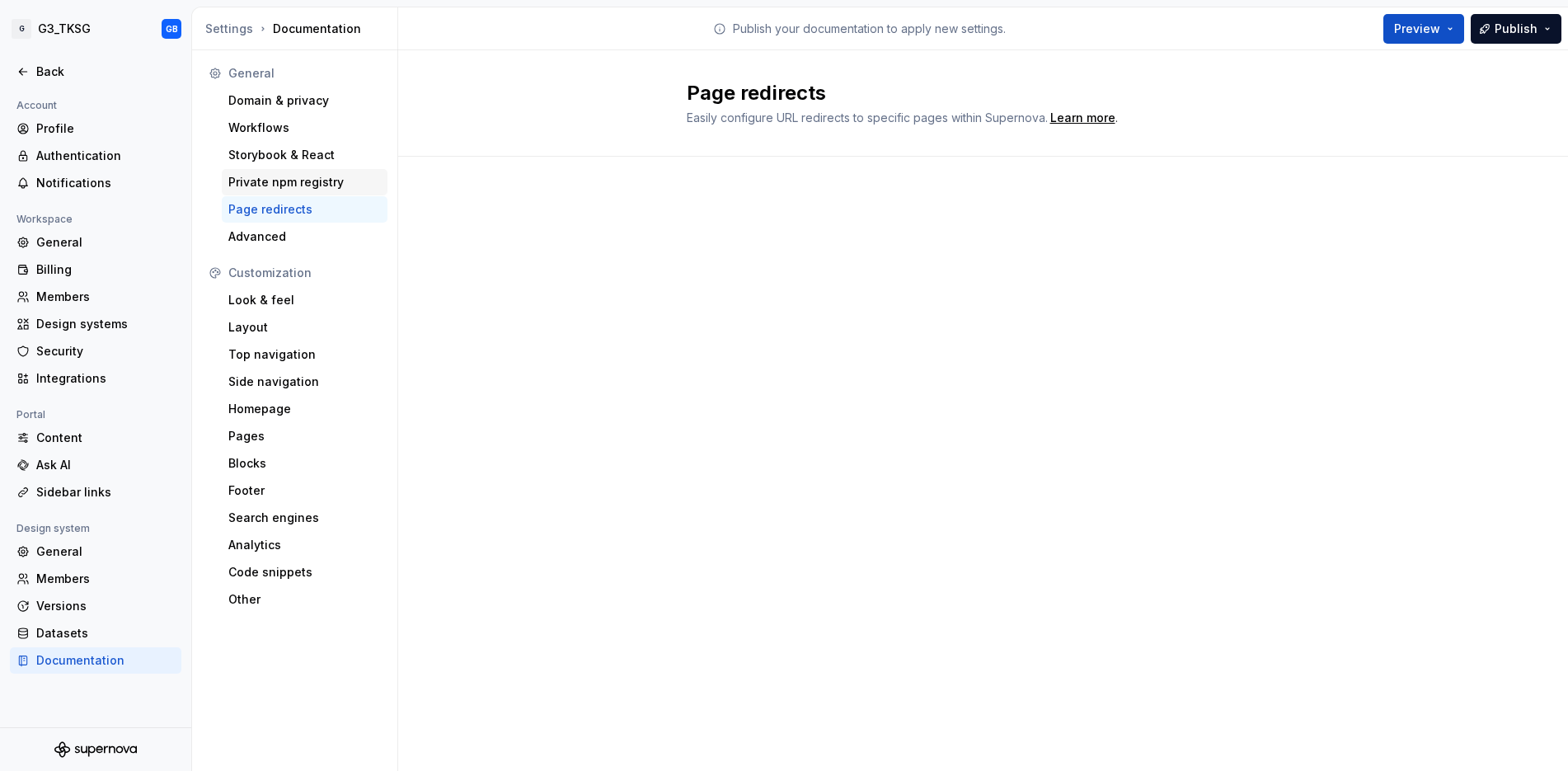
click at [279, 182] on div "Private npm registry" at bounding box center [304, 181] width 152 height 17
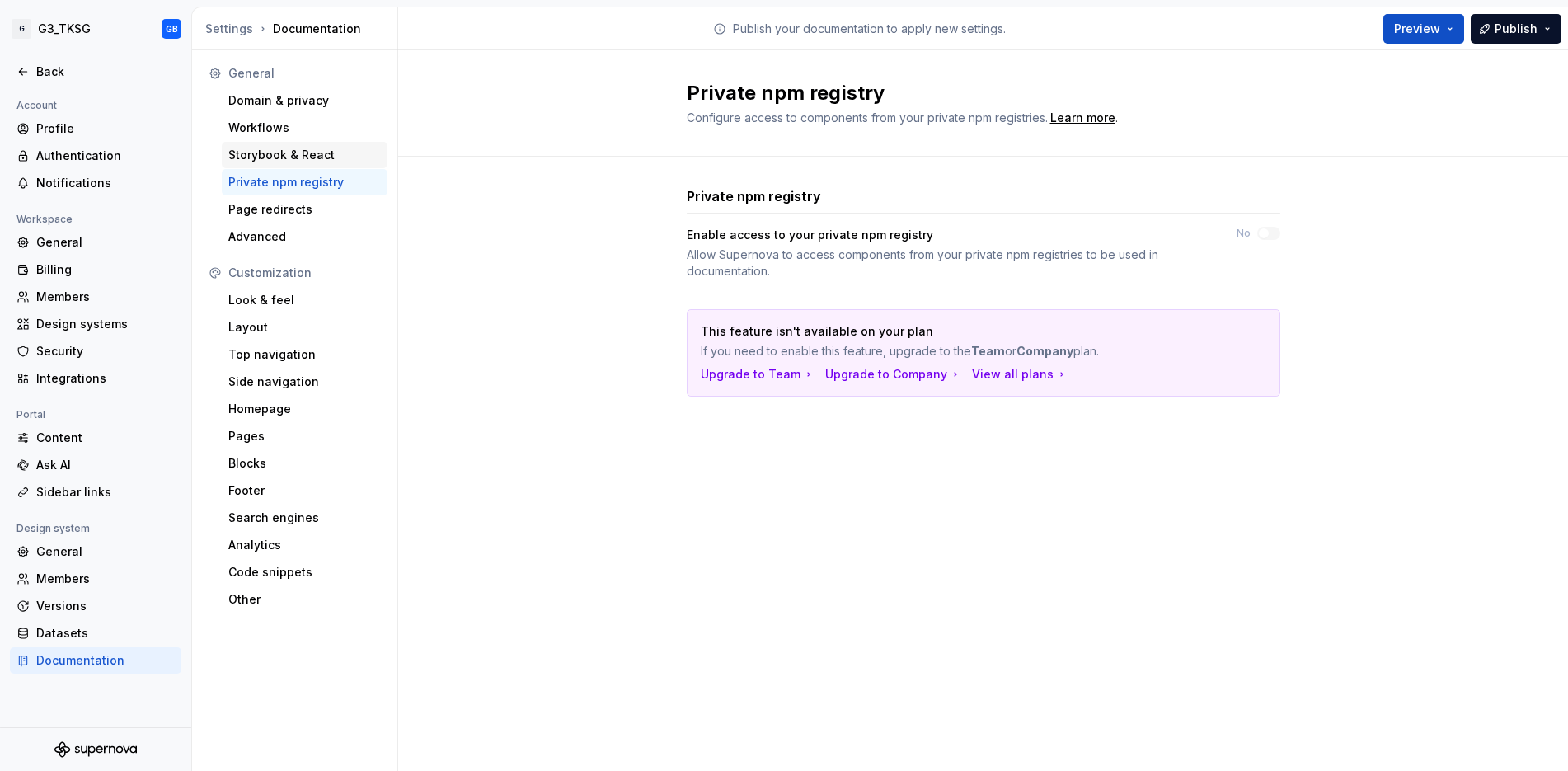
click at [285, 156] on div "Storybook & React" at bounding box center [304, 155] width 152 height 17
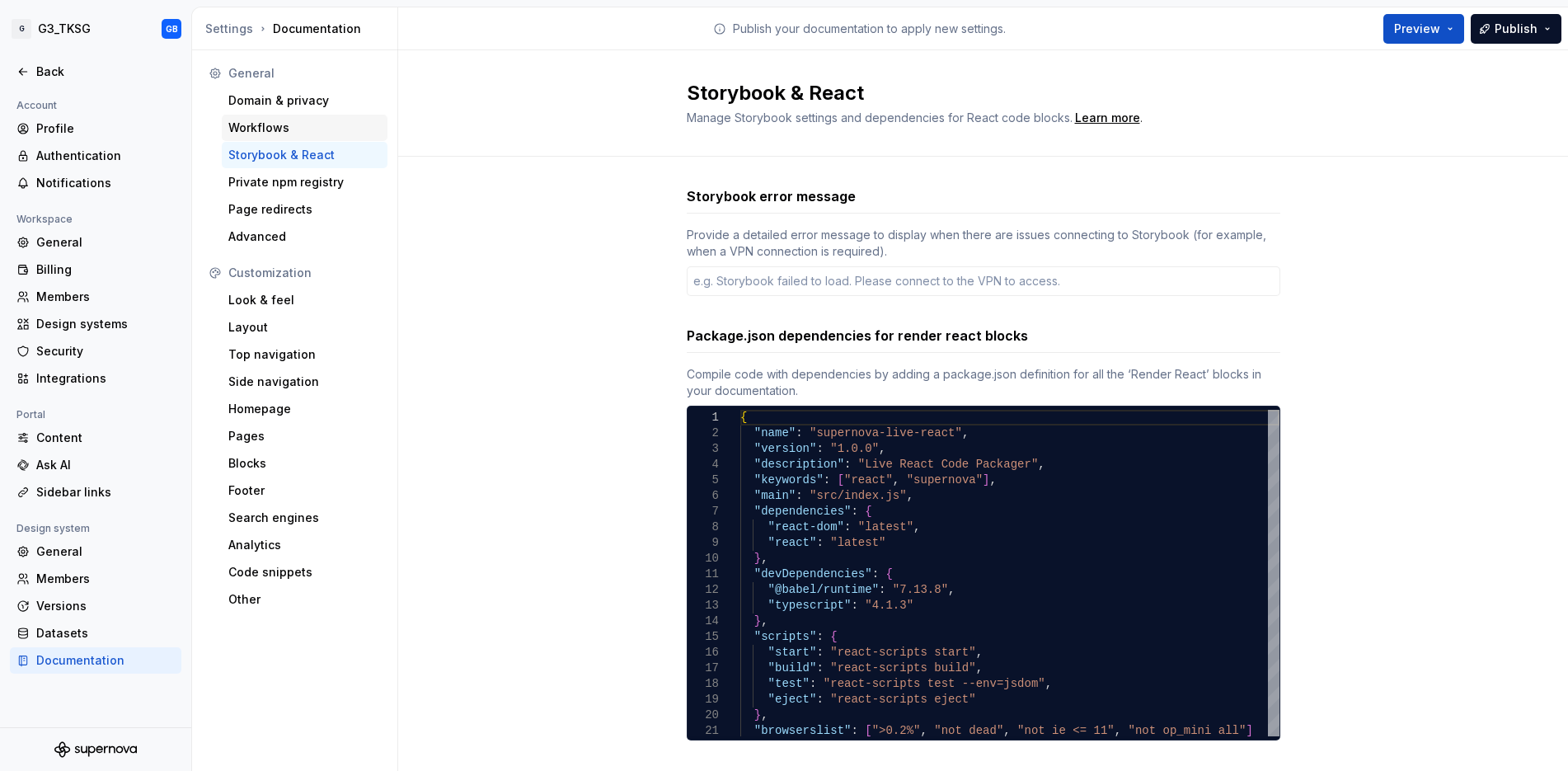
click at [270, 132] on div "Workflows" at bounding box center [304, 128] width 152 height 17
